Goal: Information Seeking & Learning: Check status

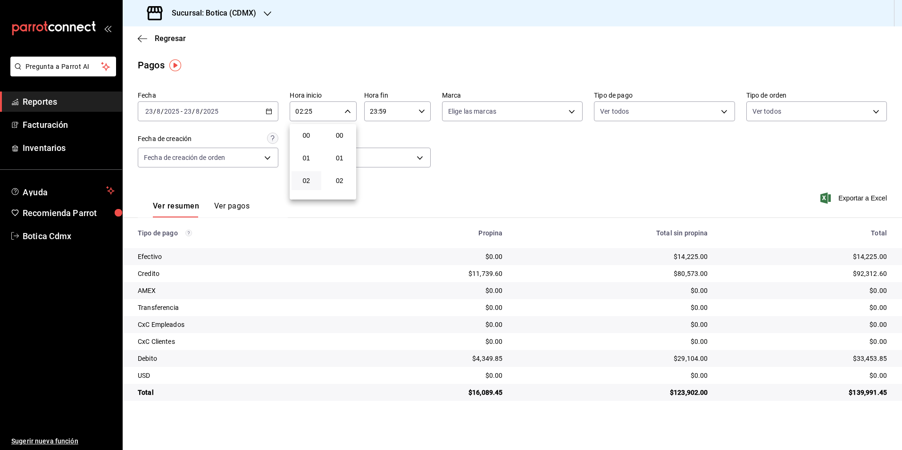
scroll to position [519, 0]
click at [171, 40] on div at bounding box center [451, 225] width 902 height 450
click at [171, 40] on span "Regresar" at bounding box center [170, 38] width 31 height 9
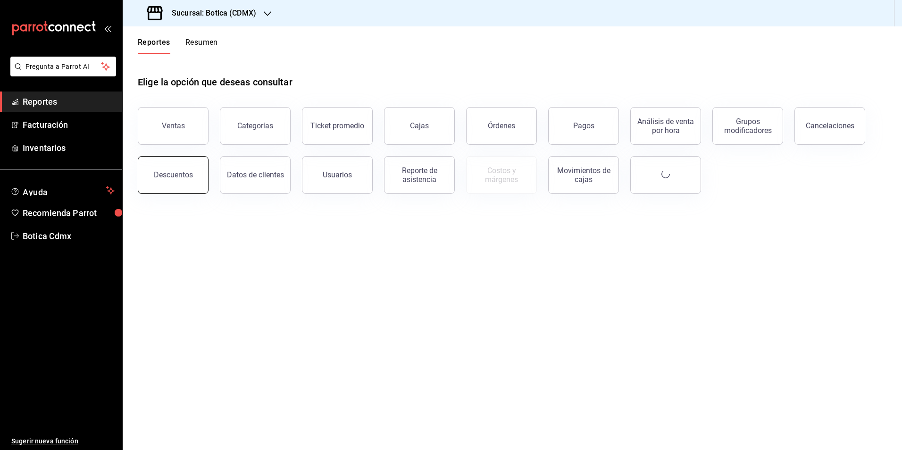
click at [168, 164] on button "Descuentos" at bounding box center [173, 175] width 71 height 38
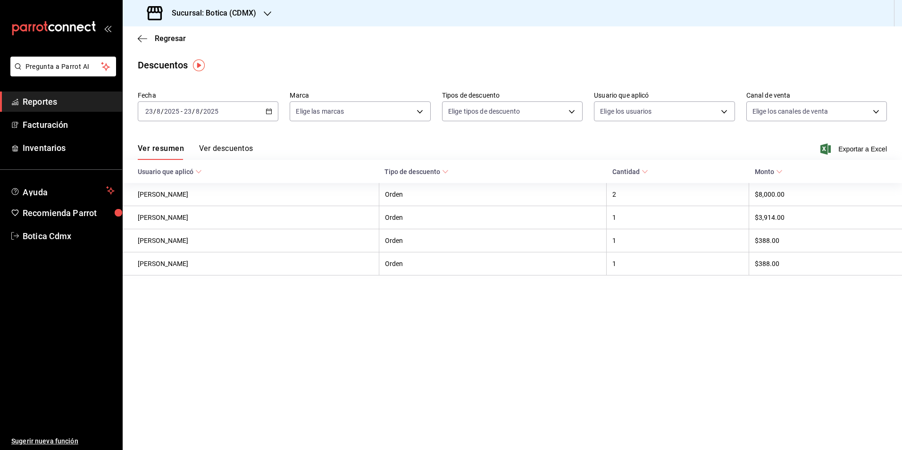
click at [226, 141] on div "Ver resumen Ver descuentos Exportar a Excel" at bounding box center [513, 146] width 780 height 27
click at [226, 144] on button "Ver descuentos" at bounding box center [226, 152] width 54 height 16
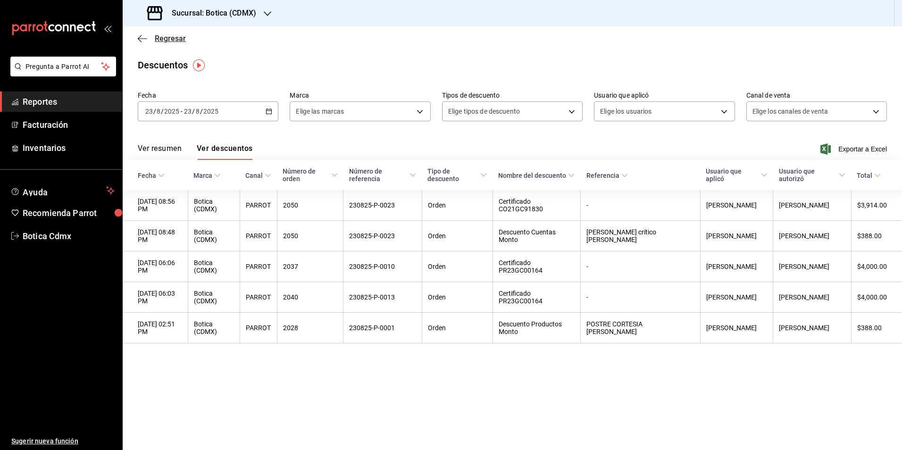
click at [166, 38] on span "Regresar" at bounding box center [170, 38] width 31 height 9
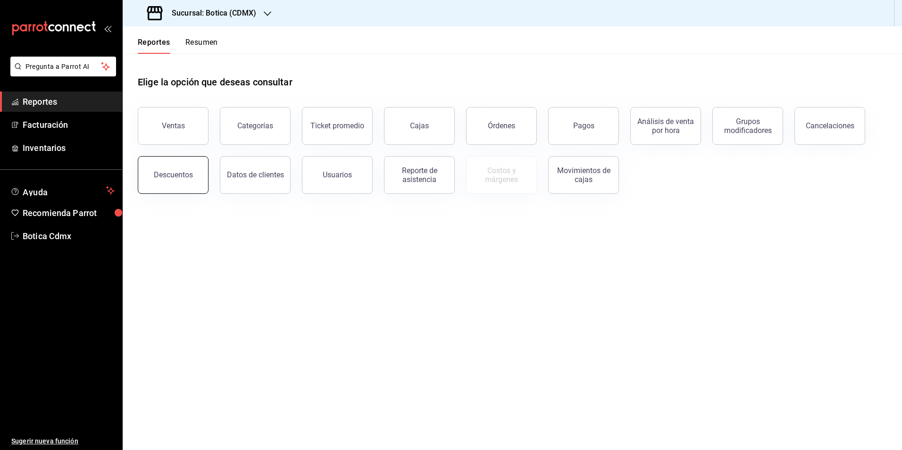
click at [186, 176] on div "Descuentos" at bounding box center [173, 174] width 39 height 9
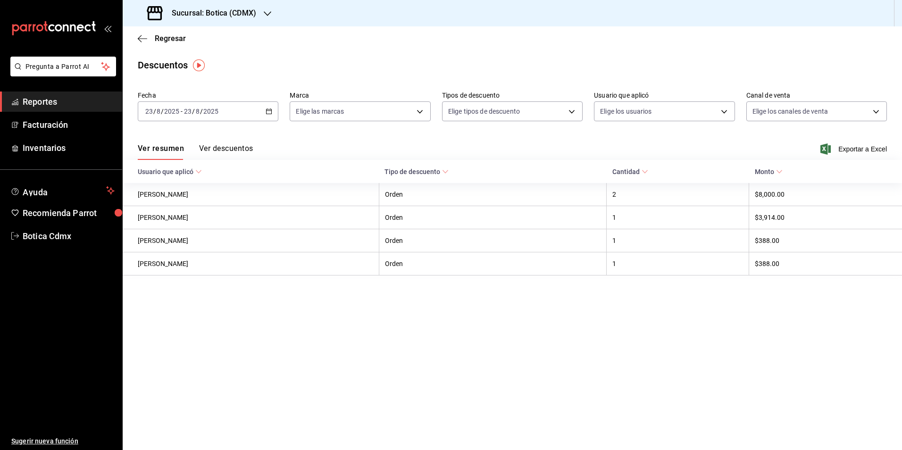
click at [234, 145] on button "Ver descuentos" at bounding box center [226, 152] width 54 height 16
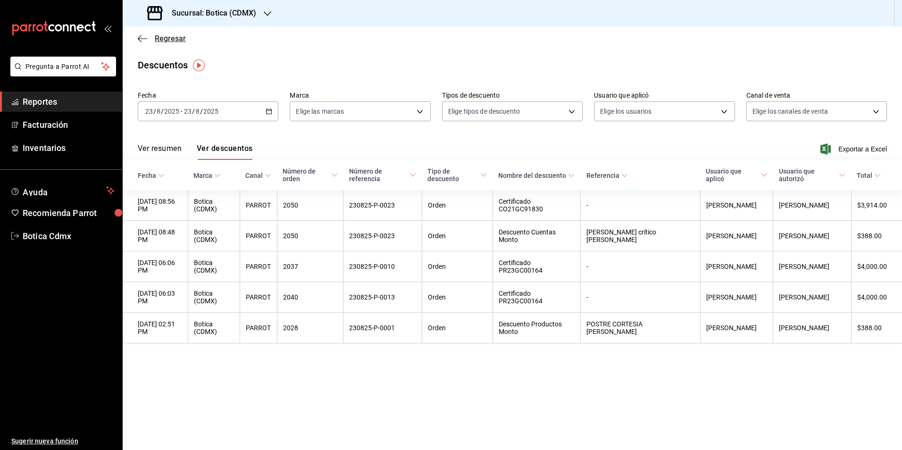
click at [162, 37] on span "Regresar" at bounding box center [170, 38] width 31 height 9
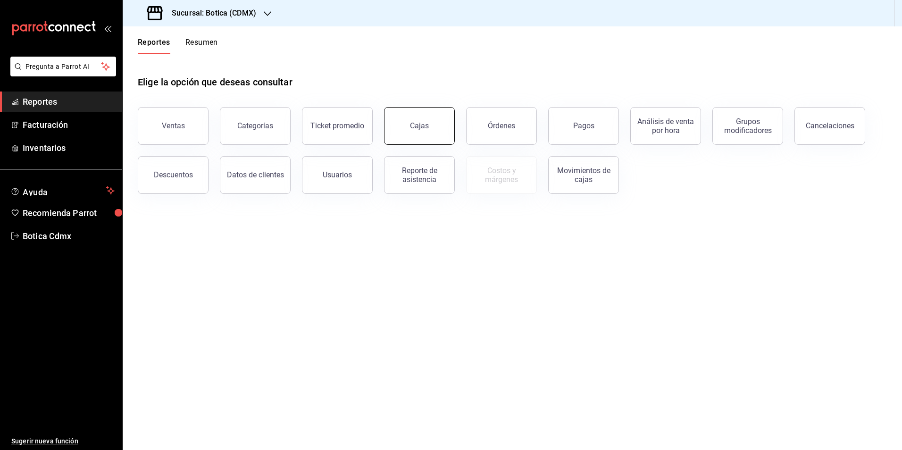
click at [420, 124] on div "Cajas" at bounding box center [419, 125] width 19 height 9
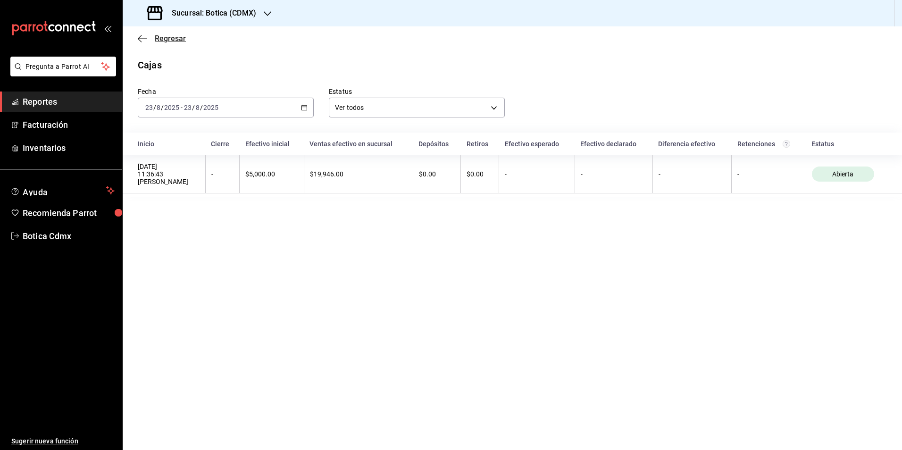
click at [171, 41] on span "Regresar" at bounding box center [170, 38] width 31 height 9
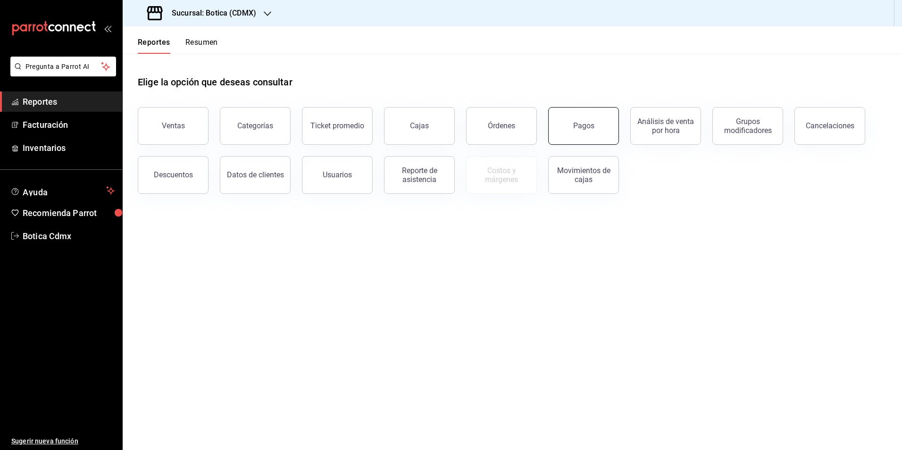
click at [568, 129] on button "Pagos" at bounding box center [583, 126] width 71 height 38
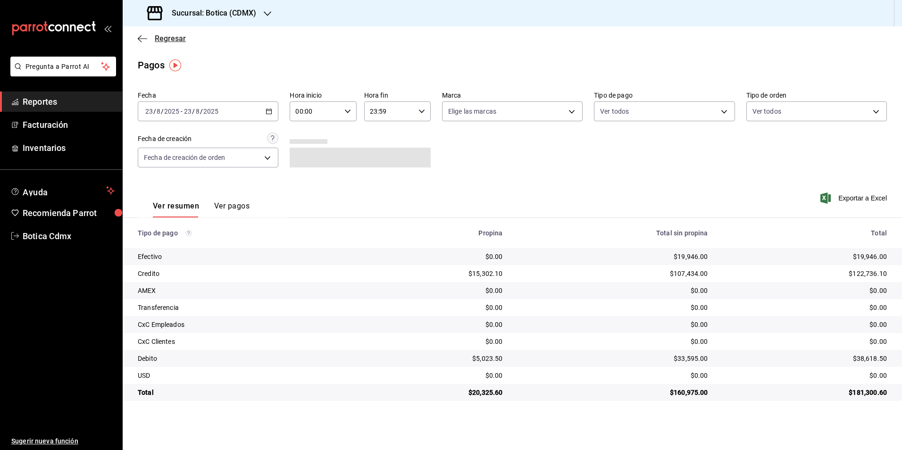
click at [161, 34] on span "Regresar" at bounding box center [170, 38] width 31 height 9
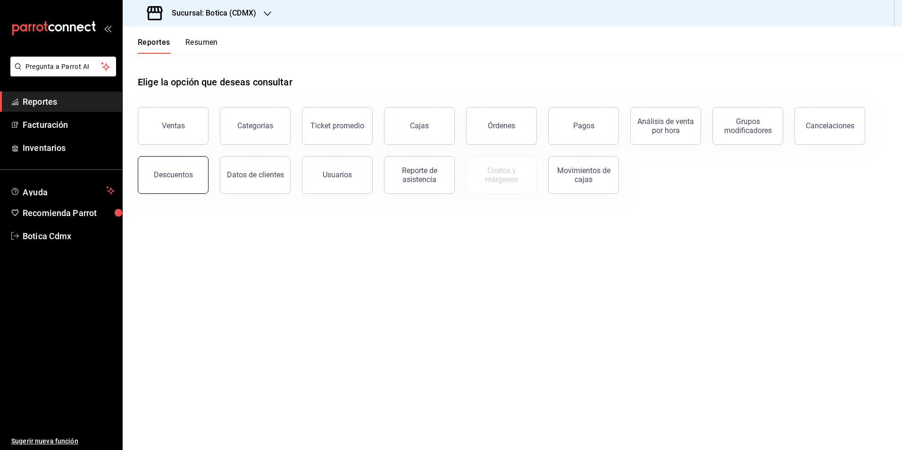
click at [167, 179] on div "Descuentos" at bounding box center [173, 174] width 39 height 9
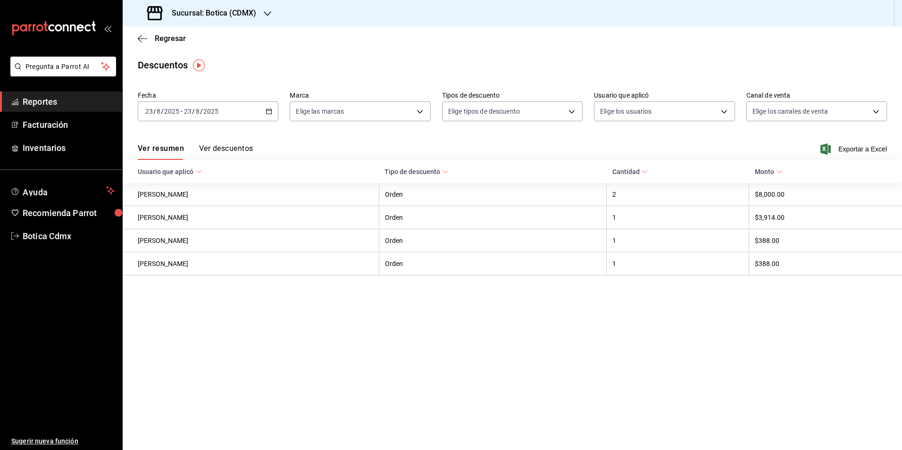
click at [221, 149] on button "Ver descuentos" at bounding box center [226, 152] width 54 height 16
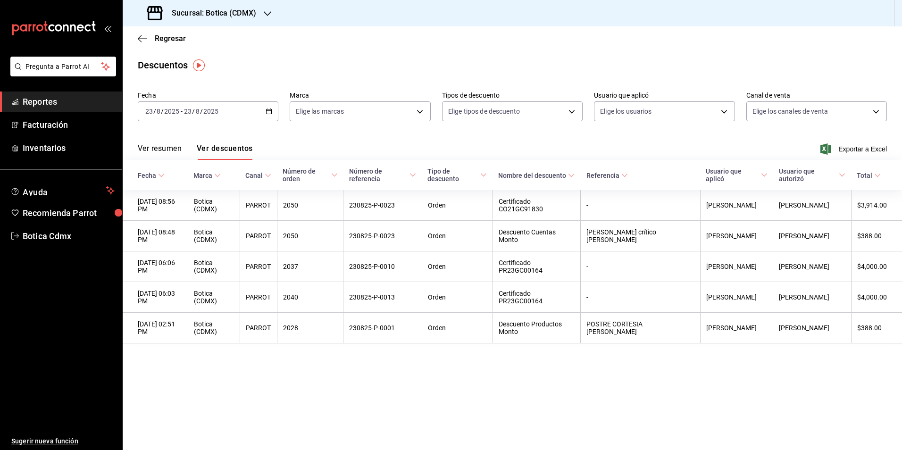
click at [325, 383] on main "Regresar Descuentos Fecha [DATE] [DATE] - [DATE] [DATE] Marca Elige las marcas …" at bounding box center [513, 238] width 780 height 424
click at [163, 38] on span "Regresar" at bounding box center [170, 38] width 31 height 9
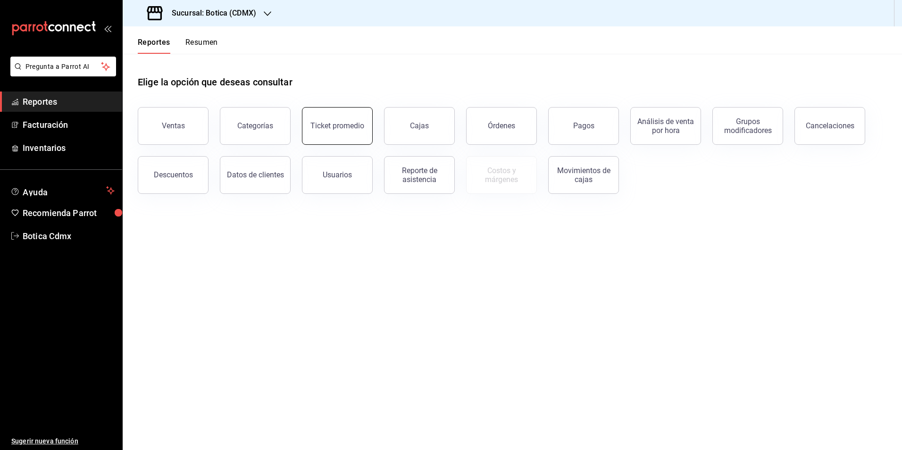
click at [331, 125] on div "Ticket promedio" at bounding box center [338, 125] width 54 height 9
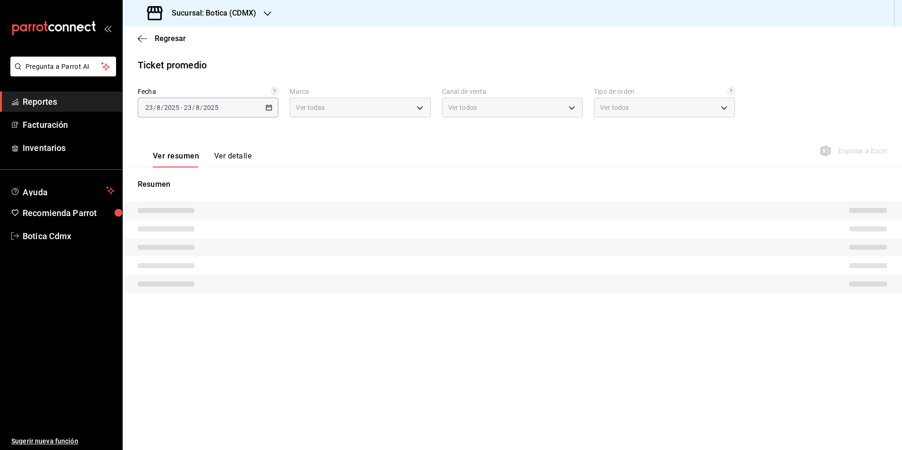
type input "d5352a43-907b-4cea-af89-ed5f283426a2"
type input "PARROT,UBER_EATS,RAPPI,DIDI_FOOD,ONLINE"
type input "68b56432-bc7c-4df1-8cc3-4eafb59ca3cc,EXTERNAL"
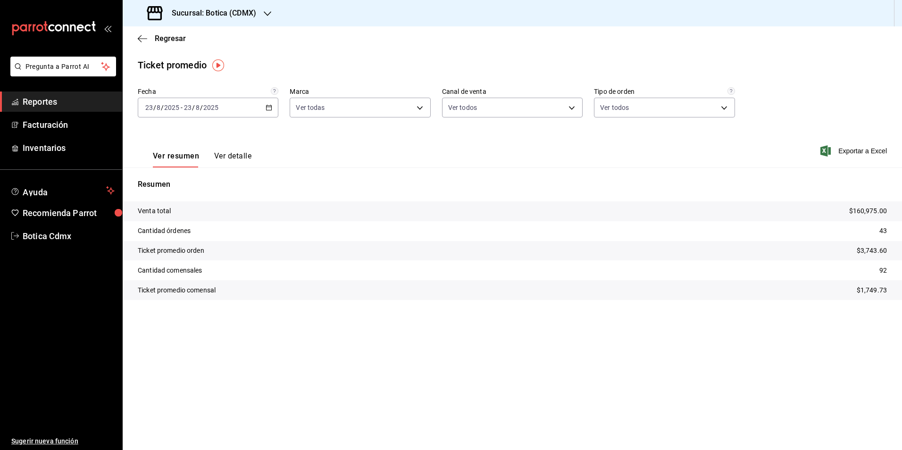
click at [236, 155] on button "Ver detalle" at bounding box center [232, 160] width 37 height 16
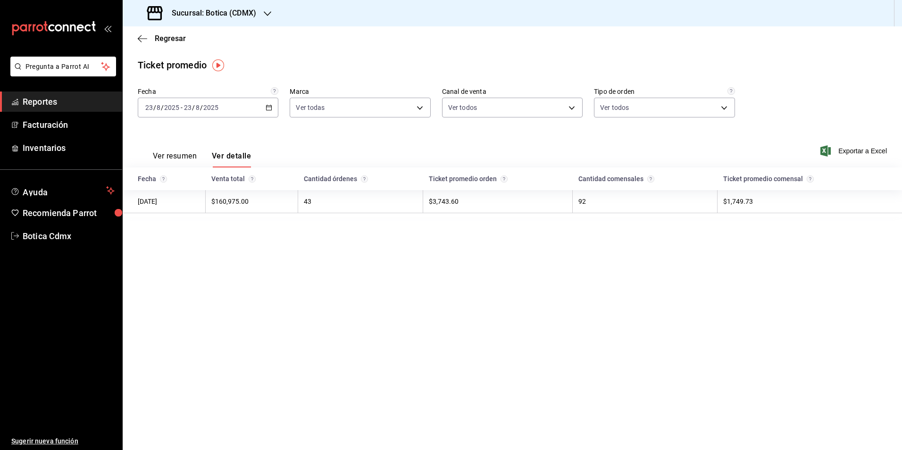
click at [179, 159] on button "Ver resumen" at bounding box center [175, 160] width 44 height 16
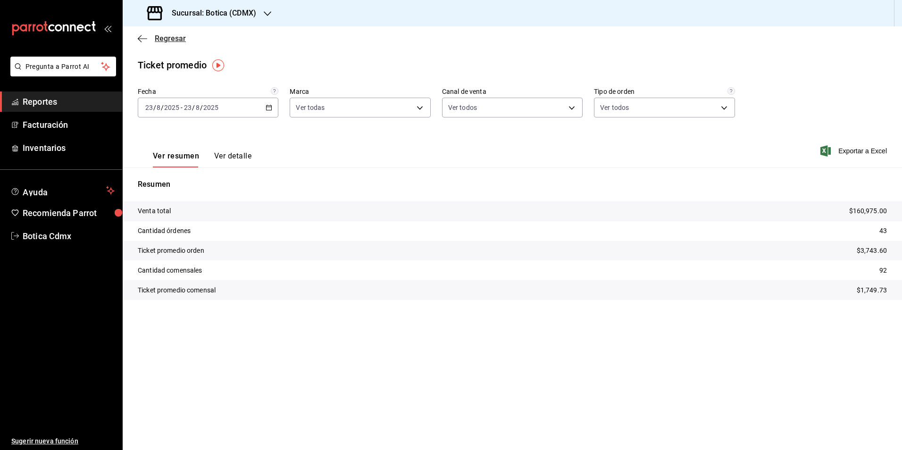
click at [166, 40] on span "Regresar" at bounding box center [170, 38] width 31 height 9
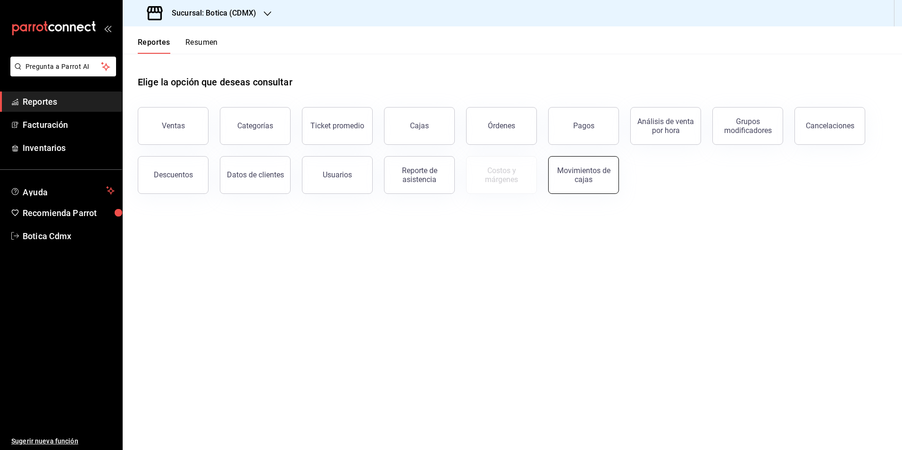
click at [579, 178] on div "Movimientos de cajas" at bounding box center [584, 175] width 59 height 18
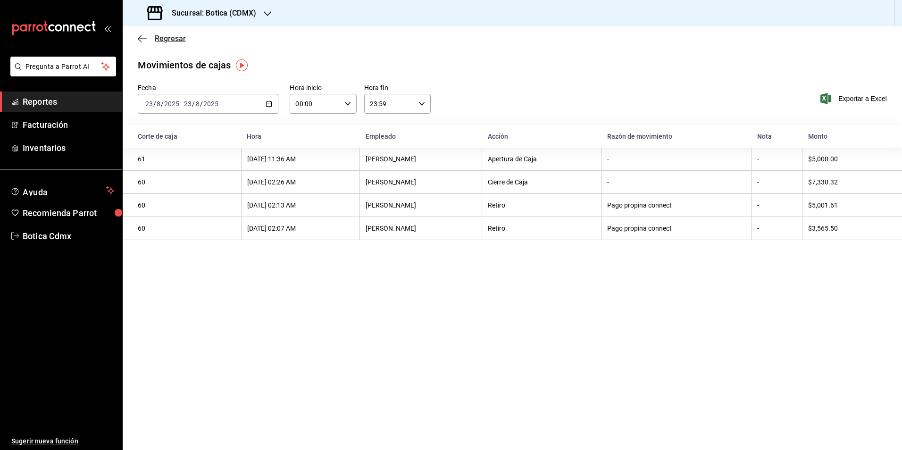
click at [160, 39] on span "Regresar" at bounding box center [170, 38] width 31 height 9
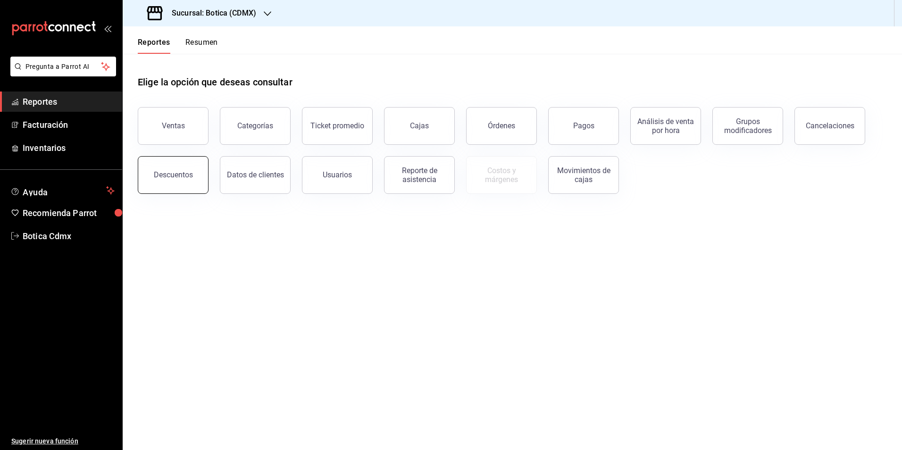
click at [184, 174] on div "Descuentos" at bounding box center [173, 174] width 39 height 9
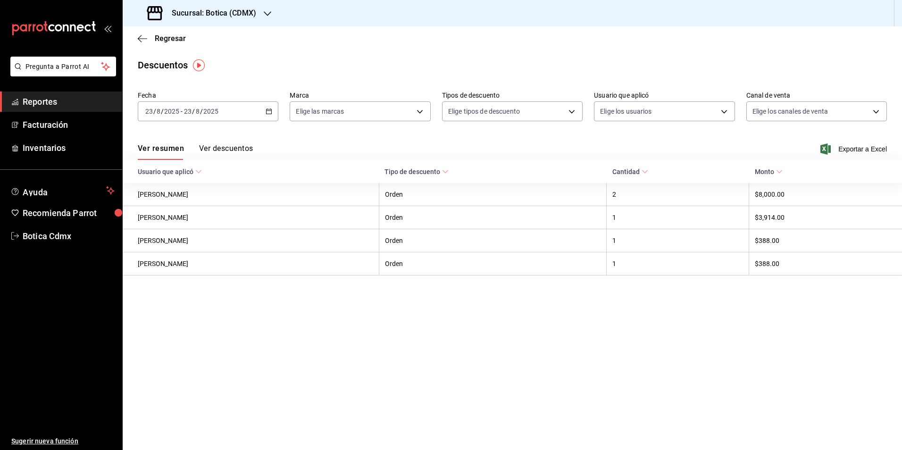
click at [244, 150] on button "Ver descuentos" at bounding box center [226, 152] width 54 height 16
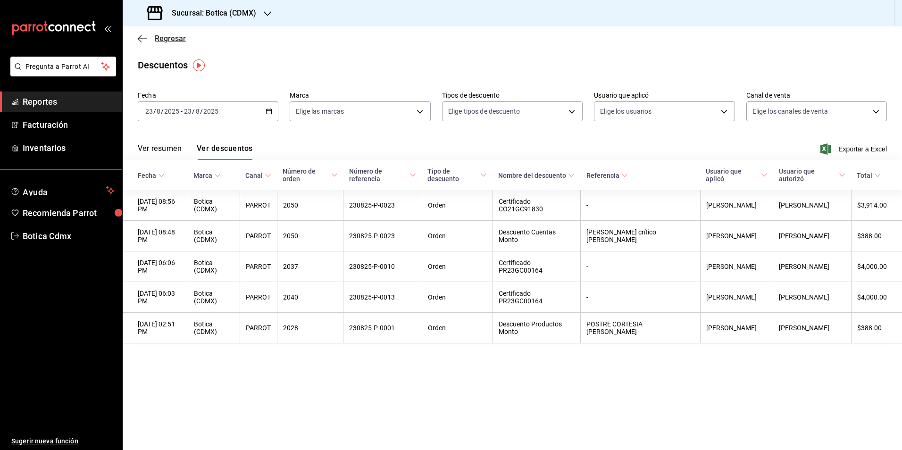
click at [165, 34] on span "Regresar" at bounding box center [170, 38] width 31 height 9
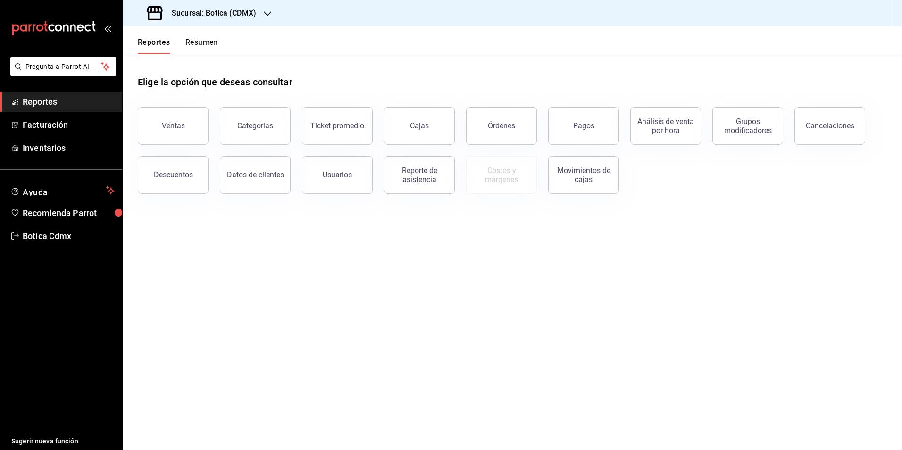
click at [107, 31] on icon "open_drawer_menu" at bounding box center [106, 28] width 4 height 7
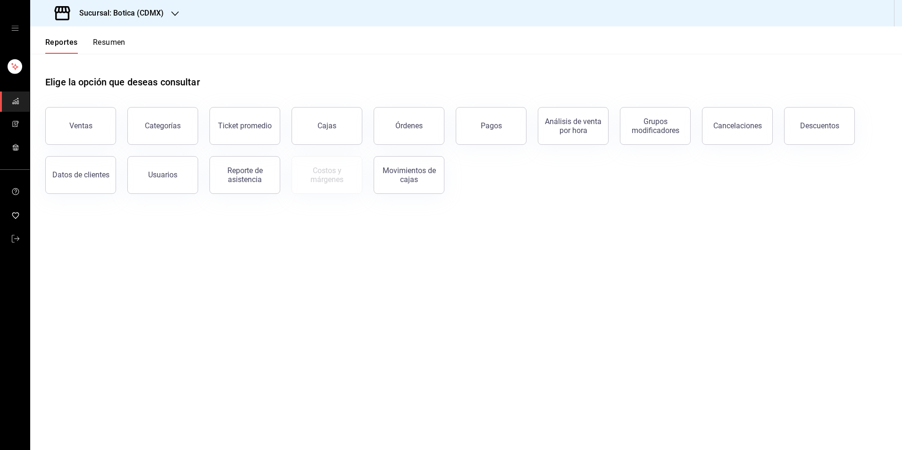
click at [15, 32] on icon "open drawer" at bounding box center [15, 29] width 8 height 8
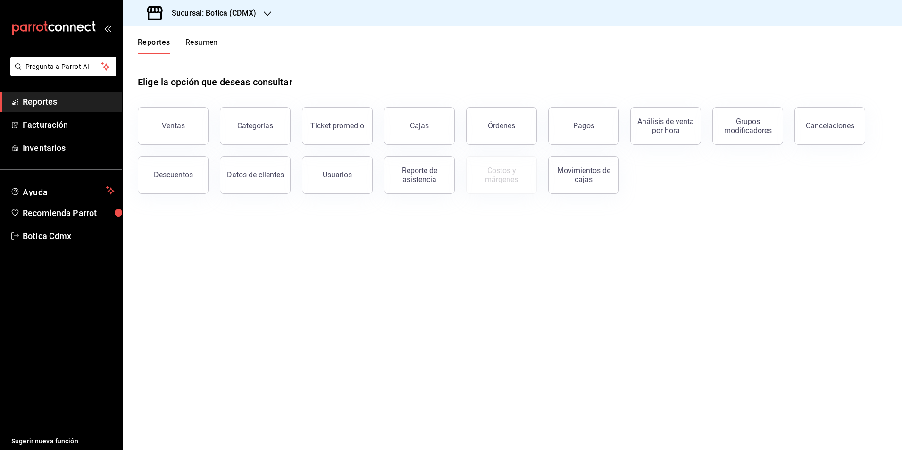
click at [202, 310] on main "Elige la opción que deseas consultar Ventas Categorías Ticket promedio Cajas Ór…" at bounding box center [513, 252] width 780 height 396
click at [201, 46] on button "Resumen" at bounding box center [201, 46] width 33 height 16
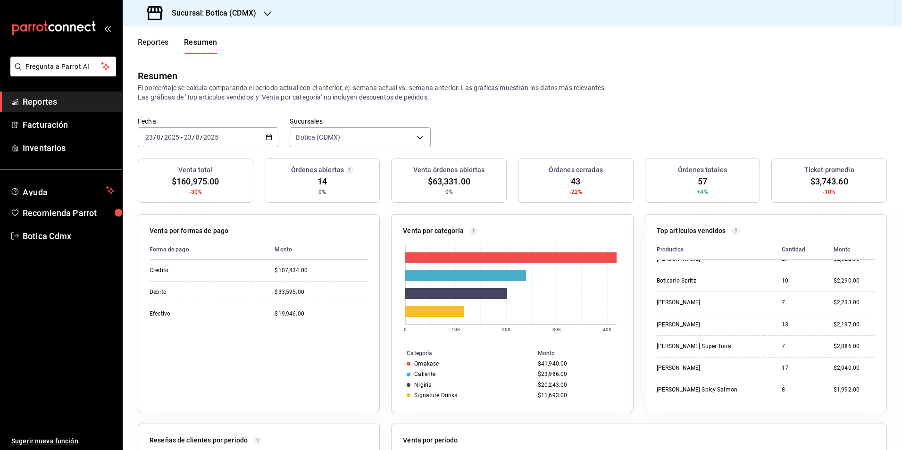
click at [47, 101] on span "Reportes" at bounding box center [69, 101] width 92 height 13
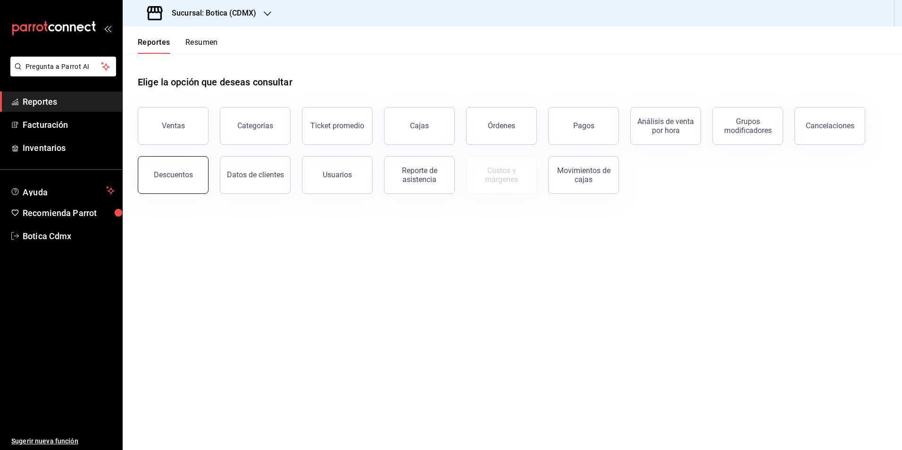
click at [179, 167] on button "Descuentos" at bounding box center [173, 175] width 71 height 38
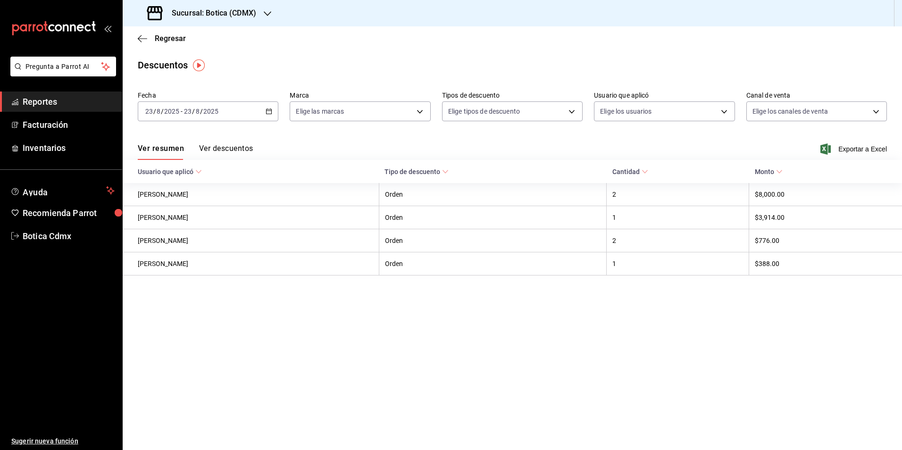
click at [235, 147] on button "Ver descuentos" at bounding box center [226, 152] width 54 height 16
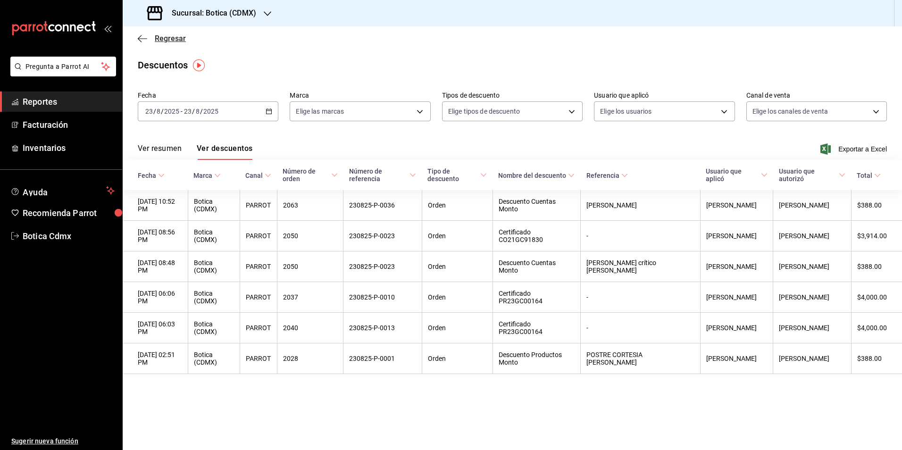
click at [164, 38] on span "Regresar" at bounding box center [170, 38] width 31 height 9
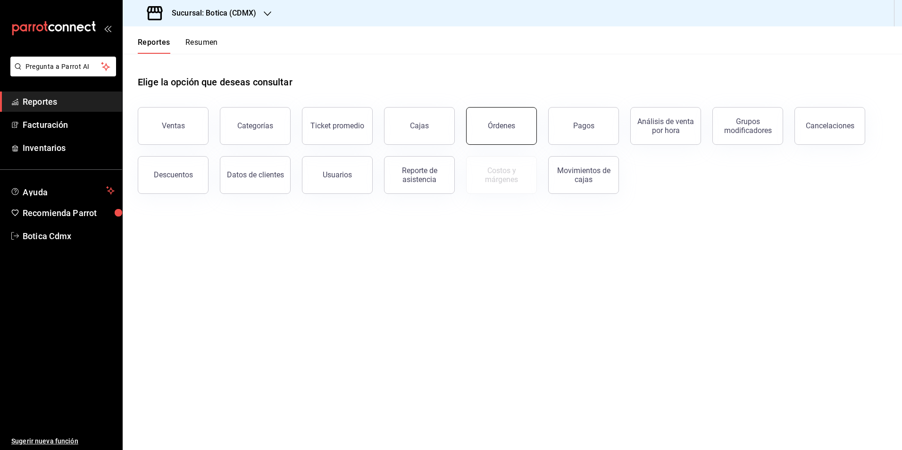
click at [497, 134] on button "Órdenes" at bounding box center [501, 126] width 71 height 38
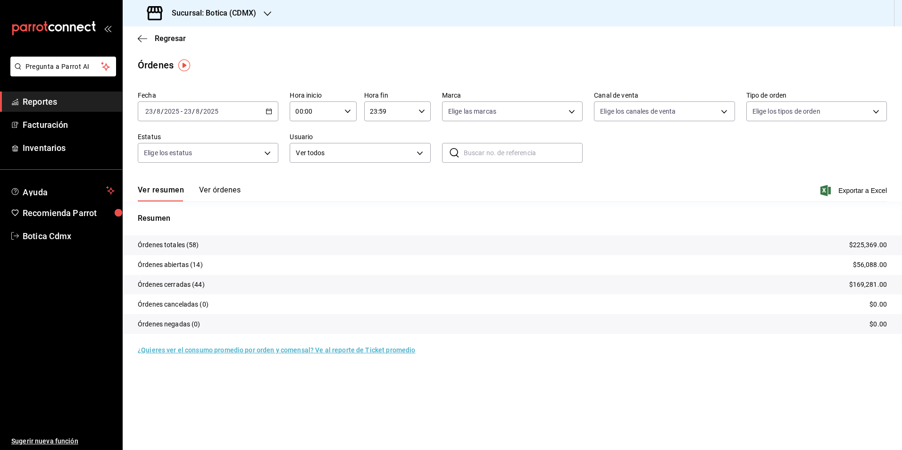
click at [321, 115] on input "00:00" at bounding box center [315, 111] width 51 height 19
click at [303, 136] on button "04" at bounding box center [307, 131] width 30 height 19
type input "04:00"
click at [337, 134] on span "00" at bounding box center [340, 136] width 18 height 8
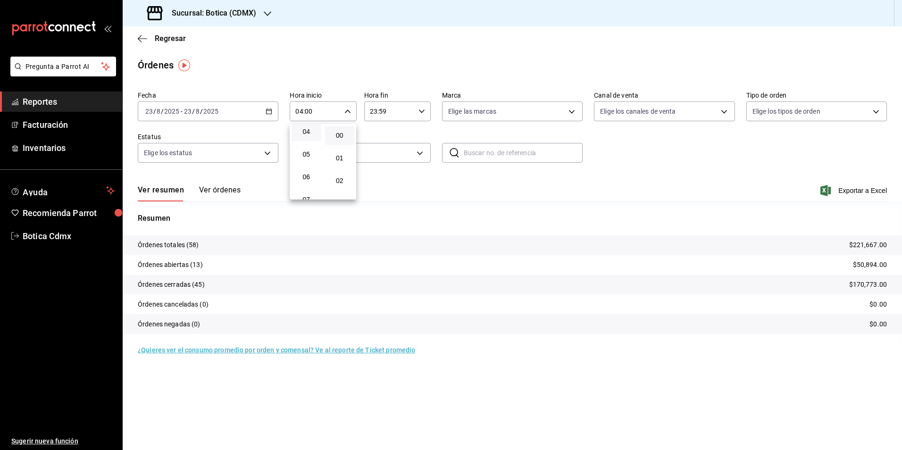
click at [169, 37] on div at bounding box center [451, 225] width 902 height 450
click at [168, 38] on span "Regresar" at bounding box center [170, 38] width 31 height 9
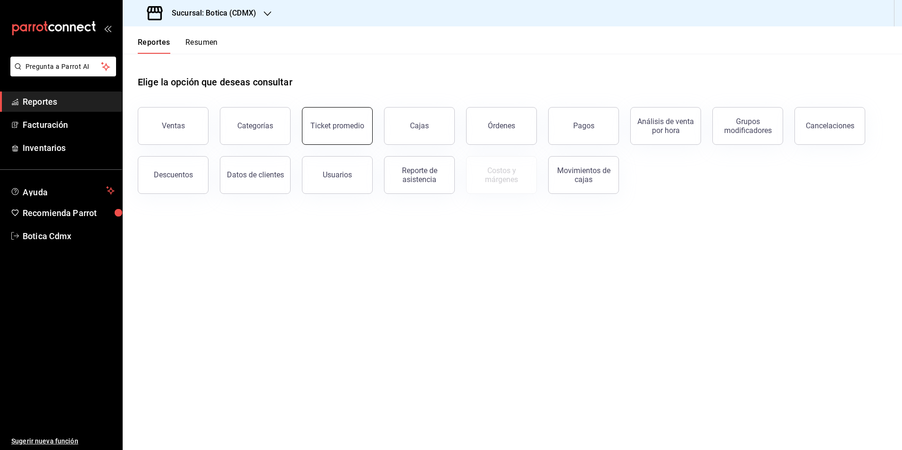
click at [337, 133] on button "Ticket promedio" at bounding box center [337, 126] width 71 height 38
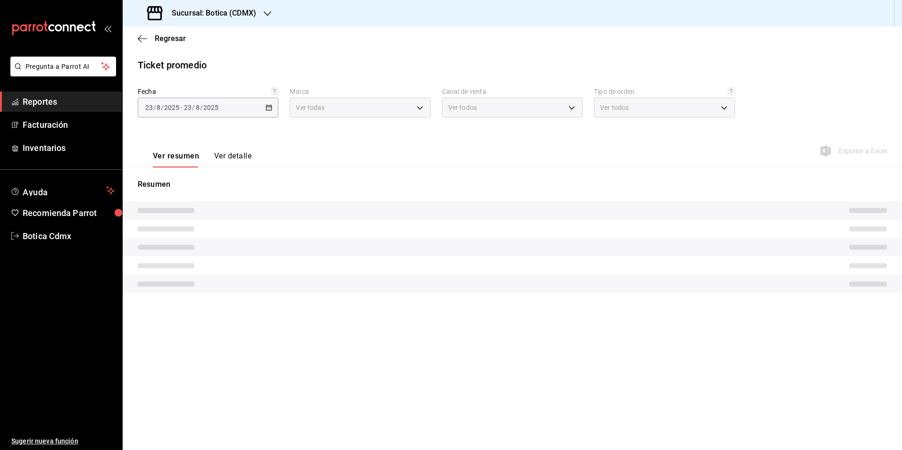
type input "d5352a43-907b-4cea-af89-ed5f283426a2"
type input "PARROT,UBER_EATS,RAPPI,DIDI_FOOD,ONLINE"
type input "68b56432-bc7c-4df1-8cc3-4eafb59ca3cc,EXTERNAL"
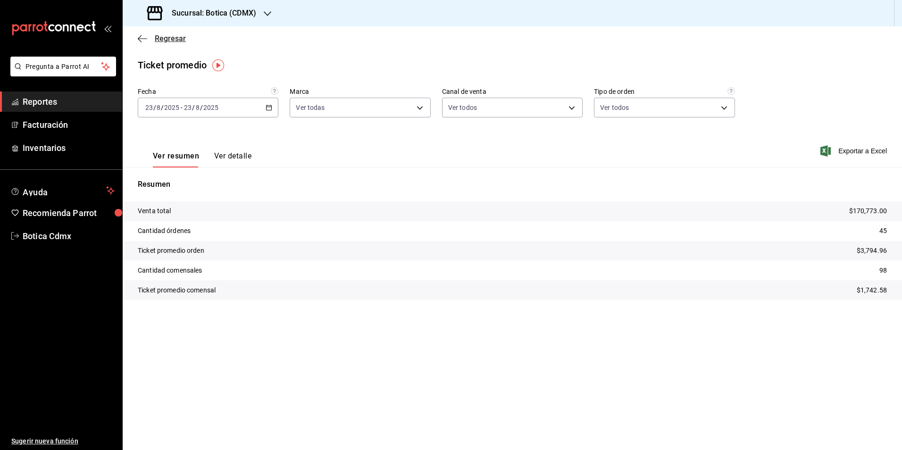
click at [164, 38] on span "Regresar" at bounding box center [170, 38] width 31 height 9
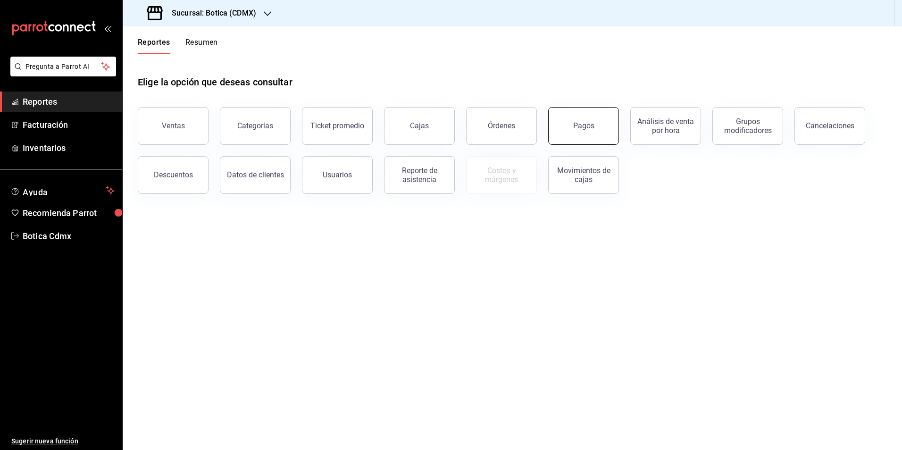
click at [577, 135] on button "Pagos" at bounding box center [583, 126] width 71 height 38
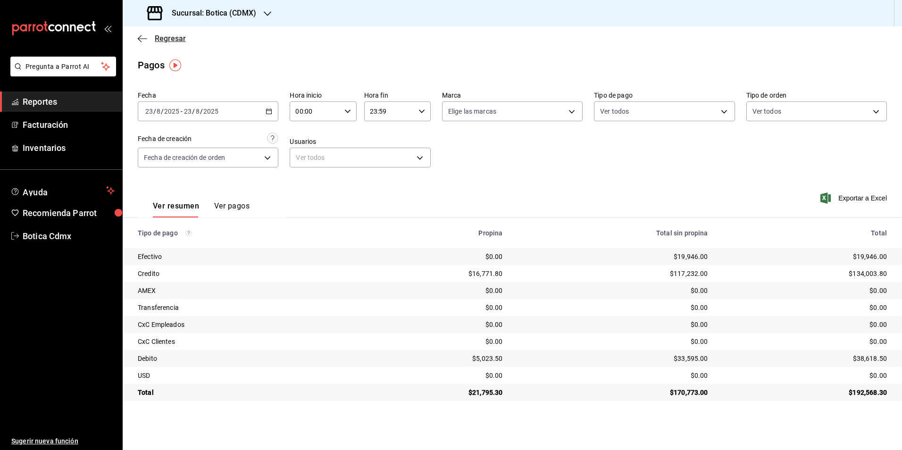
click at [175, 37] on span "Regresar" at bounding box center [170, 38] width 31 height 9
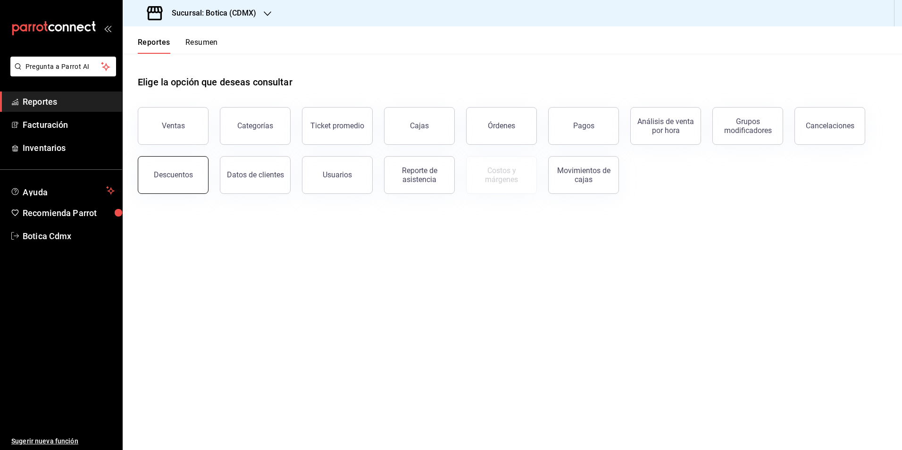
click at [177, 174] on div "Descuentos" at bounding box center [173, 174] width 39 height 9
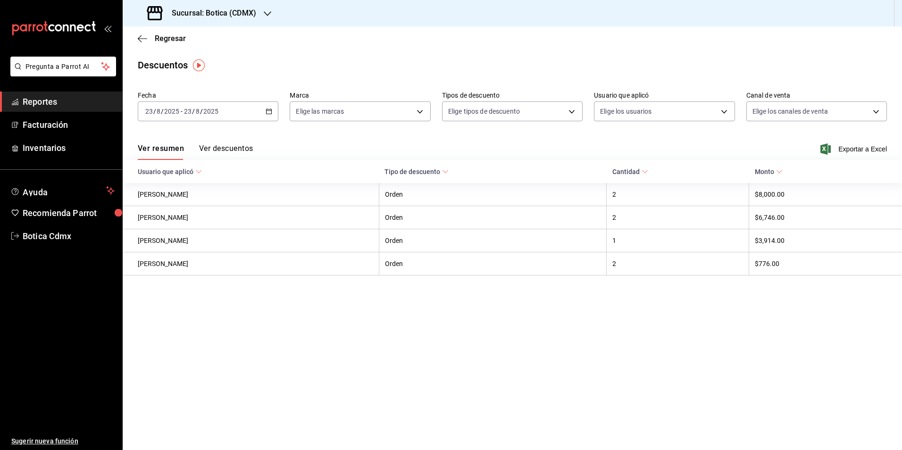
click at [233, 150] on button "Ver descuentos" at bounding box center [226, 152] width 54 height 16
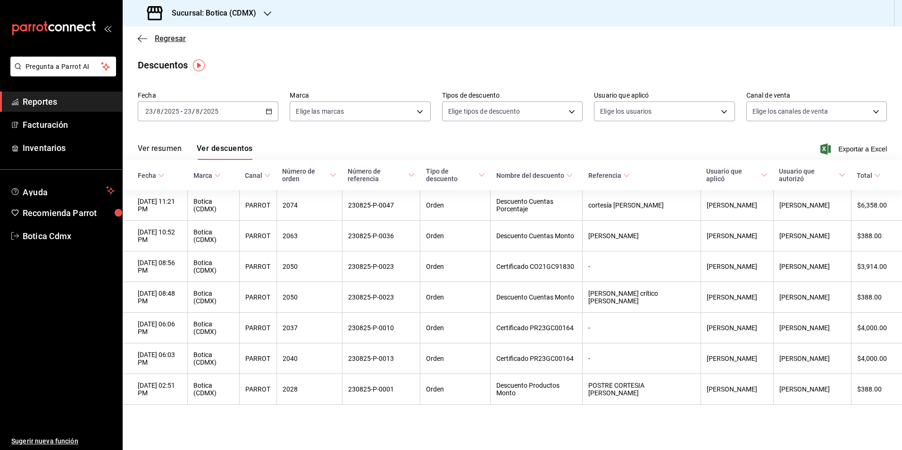
click at [163, 41] on span "Regresar" at bounding box center [170, 38] width 31 height 9
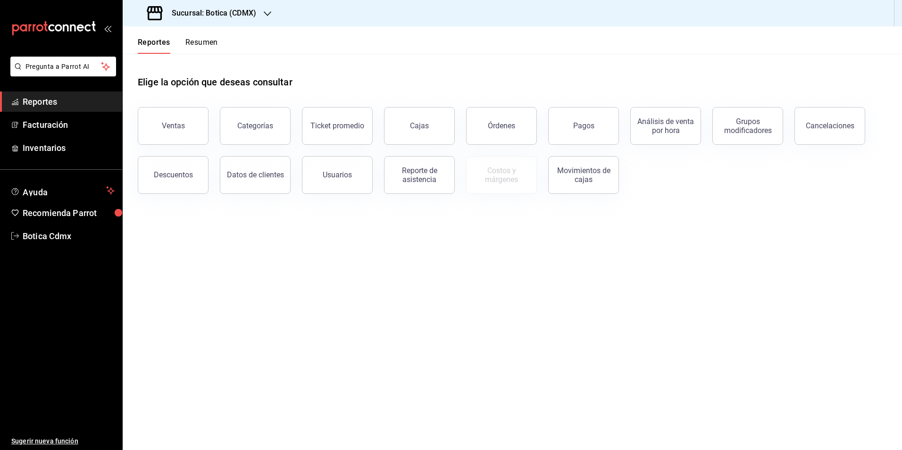
click at [39, 104] on span "Reportes" at bounding box center [69, 101] width 92 height 13
click at [481, 133] on button "Órdenes" at bounding box center [501, 126] width 71 height 38
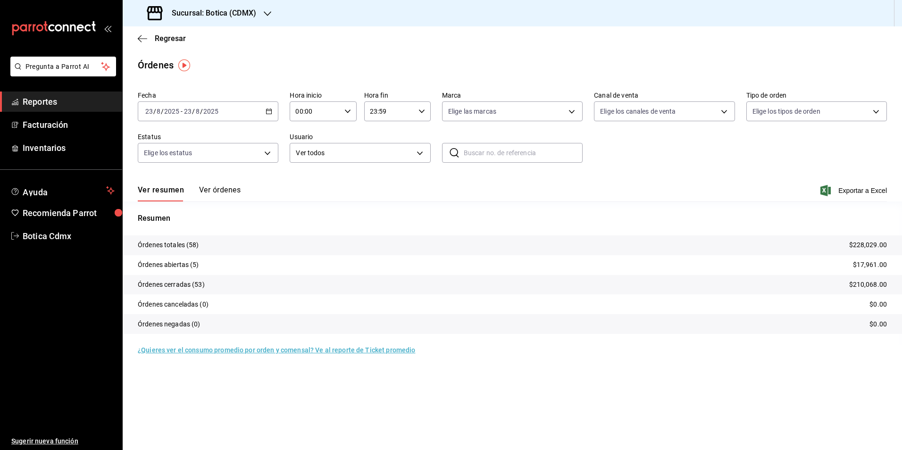
click at [265, 111] on div "[DATE] [DATE] - [DATE] [DATE]" at bounding box center [208, 111] width 141 height 20
click at [185, 245] on span "Rango de fechas" at bounding box center [182, 246] width 73 height 10
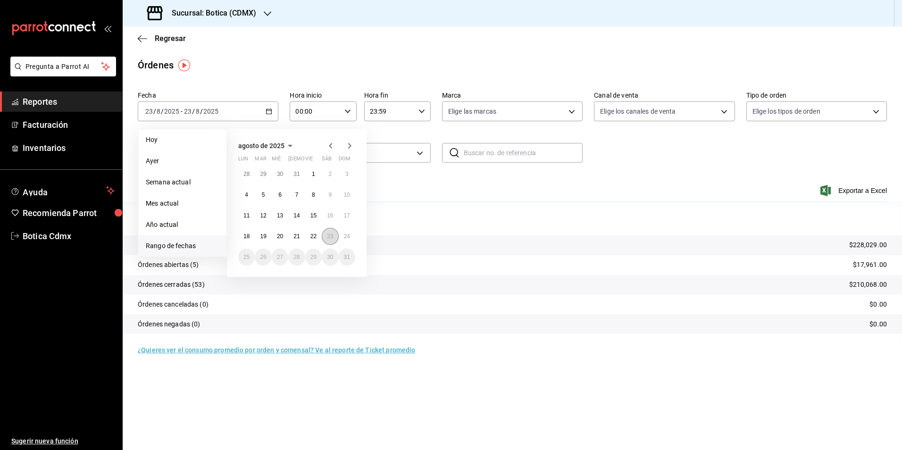
click at [330, 237] on abbr "23" at bounding box center [330, 236] width 6 height 7
click at [345, 238] on abbr "24" at bounding box center [347, 236] width 6 height 7
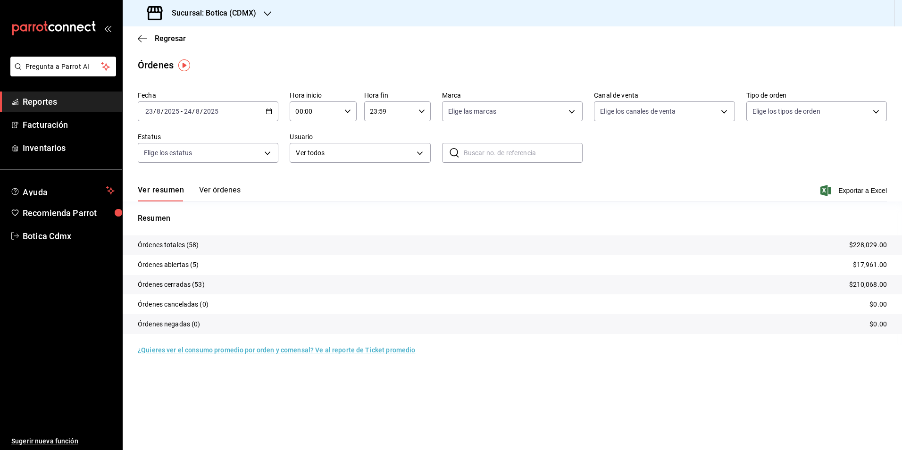
click at [326, 114] on input "00:00" at bounding box center [315, 111] width 51 height 19
click at [310, 135] on button "04" at bounding box center [307, 131] width 30 height 19
type input "04:00"
